Goal: Find specific page/section: Find specific page/section

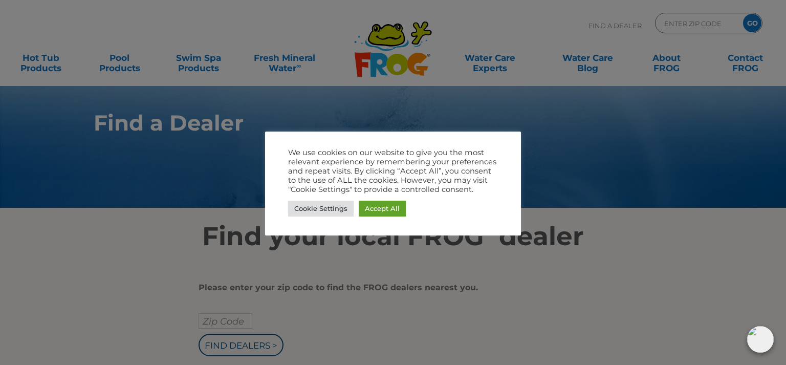
click at [238, 316] on div at bounding box center [393, 182] width 786 height 365
click at [585, 137] on div at bounding box center [393, 182] width 786 height 365
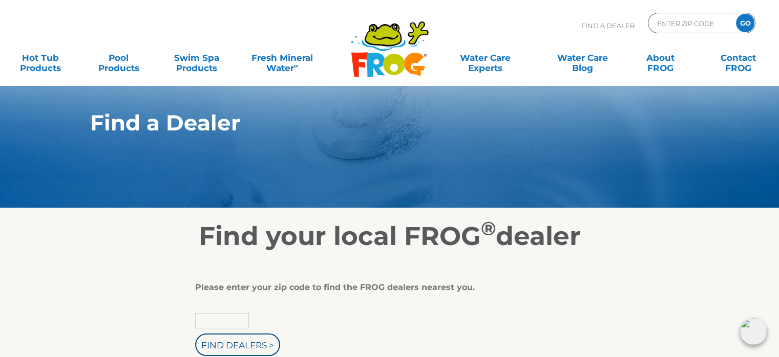
click at [200, 325] on input "text" at bounding box center [222, 320] width 54 height 15
type input "20016"
click at [195, 334] on input "Find Dealers >" at bounding box center [237, 345] width 85 height 23
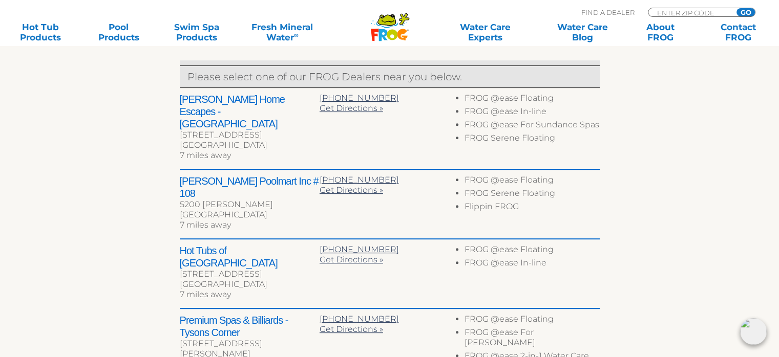
scroll to position [410, 0]
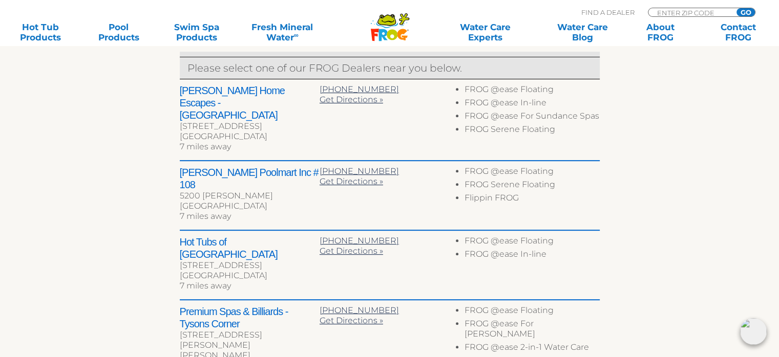
click at [192, 306] on h2 "Premium Spas & Billiards - Tysons Corner" at bounding box center [250, 318] width 140 height 25
click at [361, 316] on span "Get Directions »" at bounding box center [350, 321] width 63 height 10
